Goal: Check status

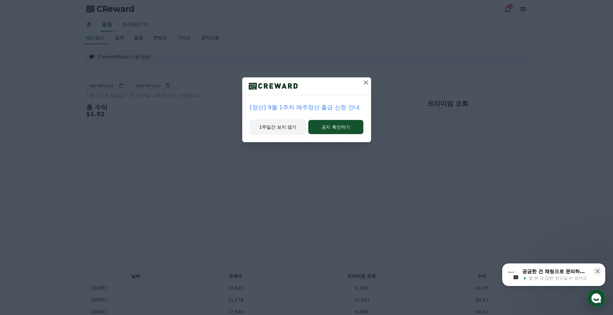
click at [286, 126] on button "1주일간 보지 않기" at bounding box center [278, 127] width 56 height 15
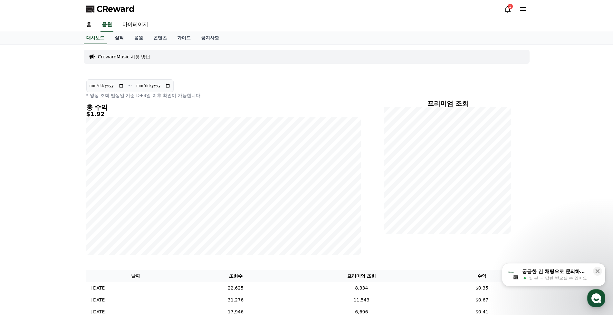
click at [118, 37] on link "실적" at bounding box center [119, 38] width 19 height 12
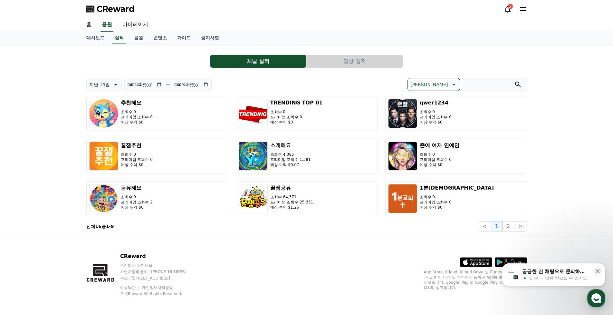
click at [359, 62] on button "영상 실적" at bounding box center [355, 61] width 96 height 13
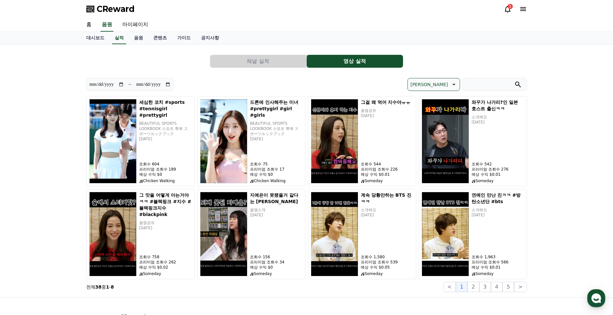
click at [279, 59] on button "채널 실적" at bounding box center [258, 61] width 96 height 13
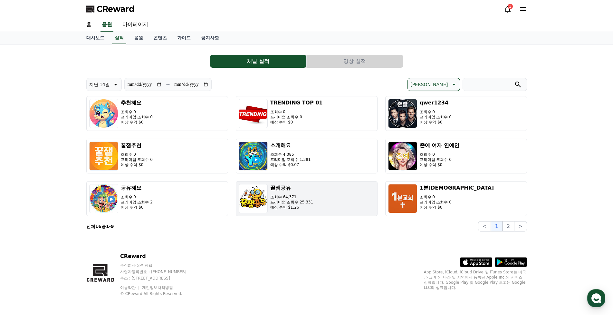
click at [325, 204] on button "꿀잼공유 조회수 64,371 프리미엄 조회수 25,331 예상 수익 $1.26" at bounding box center [307, 198] width 142 height 35
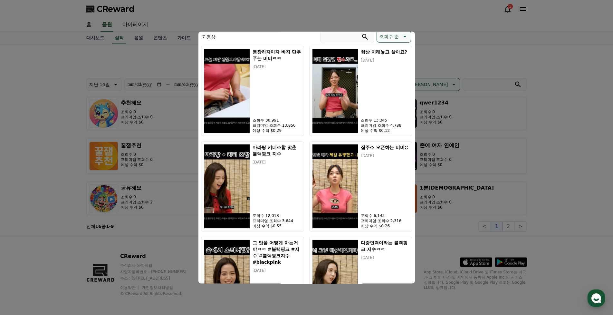
scroll to position [198, 0]
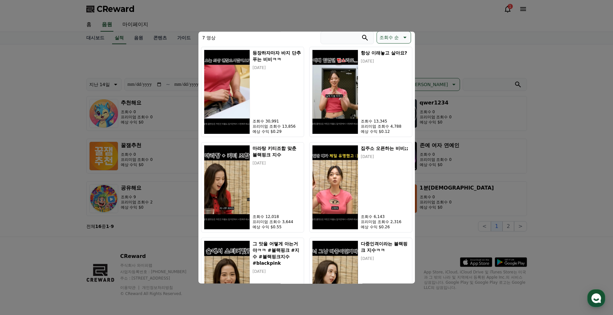
drag, startPoint x: 581, startPoint y: 130, endPoint x: 571, endPoint y: 131, distance: 10.1
click at [581, 130] on button "close modal" at bounding box center [306, 157] width 613 height 315
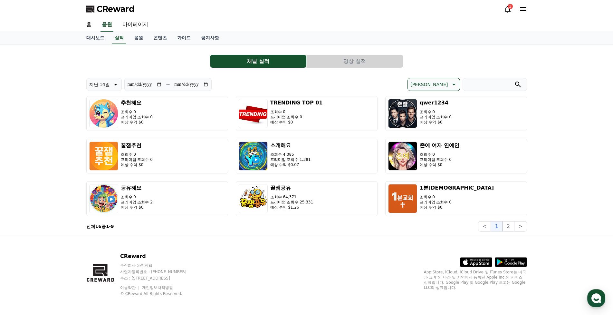
click at [124, 11] on span "CReward" at bounding box center [116, 9] width 38 height 10
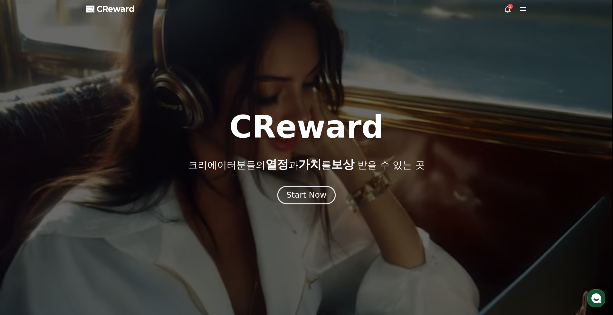
click at [317, 198] on div "Start Now" at bounding box center [306, 194] width 40 height 11
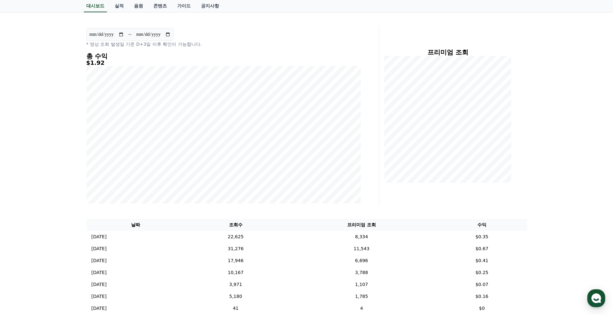
scroll to position [64, 0]
